Goal: Information Seeking & Learning: Learn about a topic

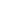
select select
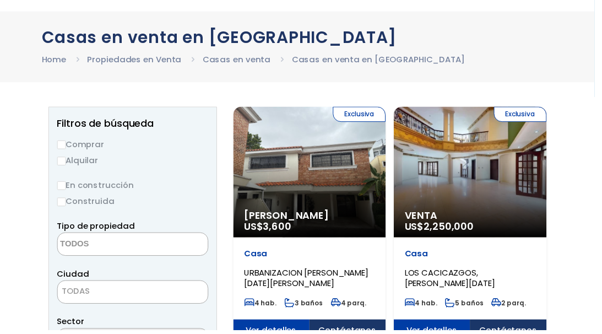
scroll to position [33, 0]
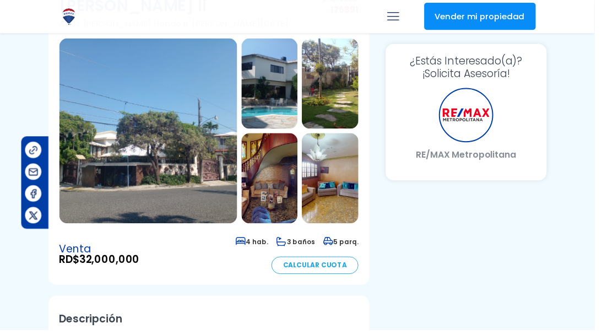
scroll to position [121, 110]
